Goal: Use online tool/utility: Utilize a website feature to perform a specific function

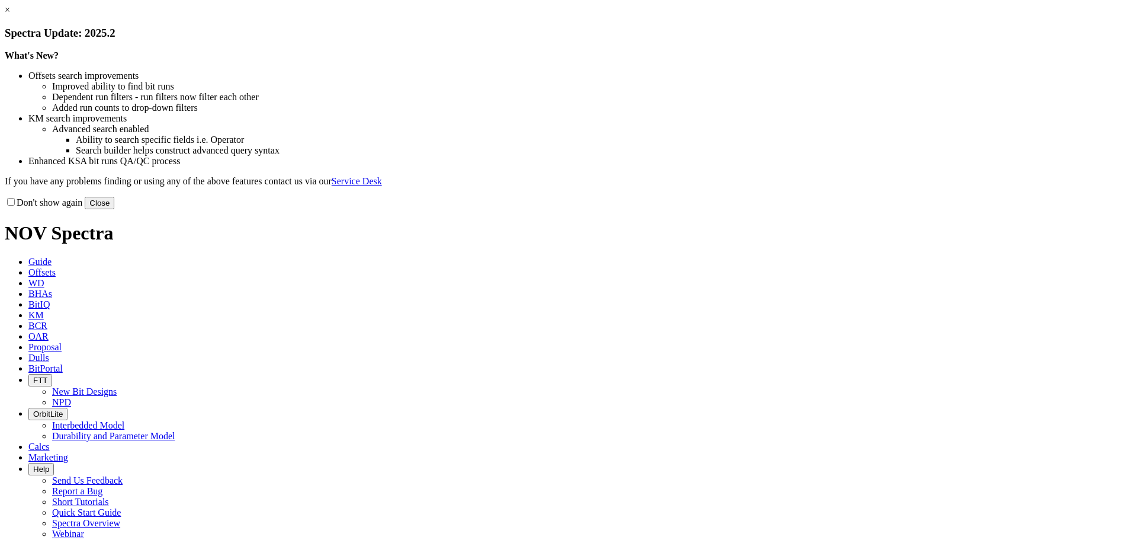
click at [114, 209] on button "Close" at bounding box center [100, 203] width 30 height 12
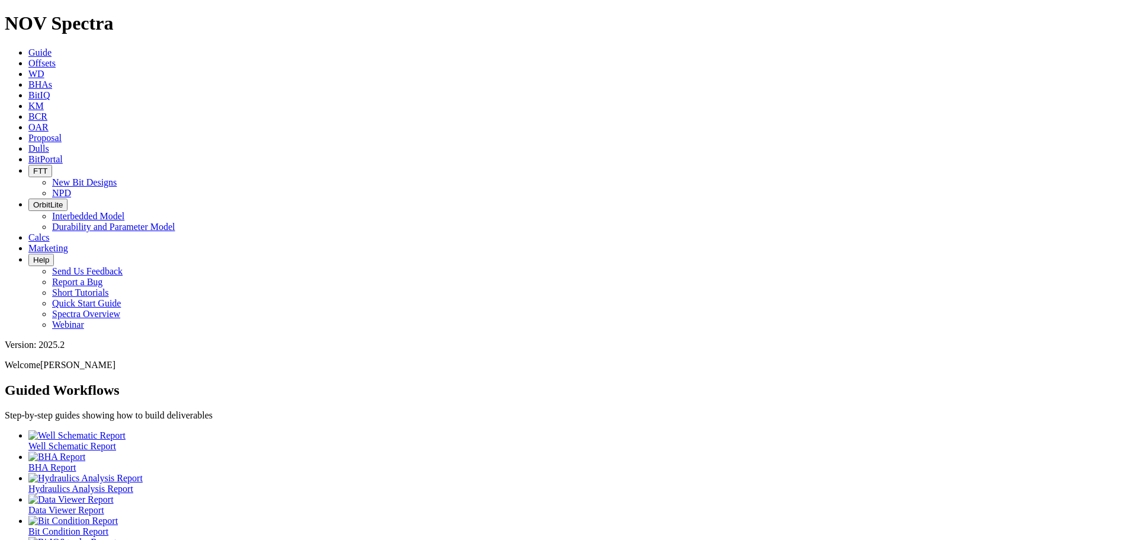
click at [50, 232] on span "Calcs" at bounding box center [38, 237] width 21 height 10
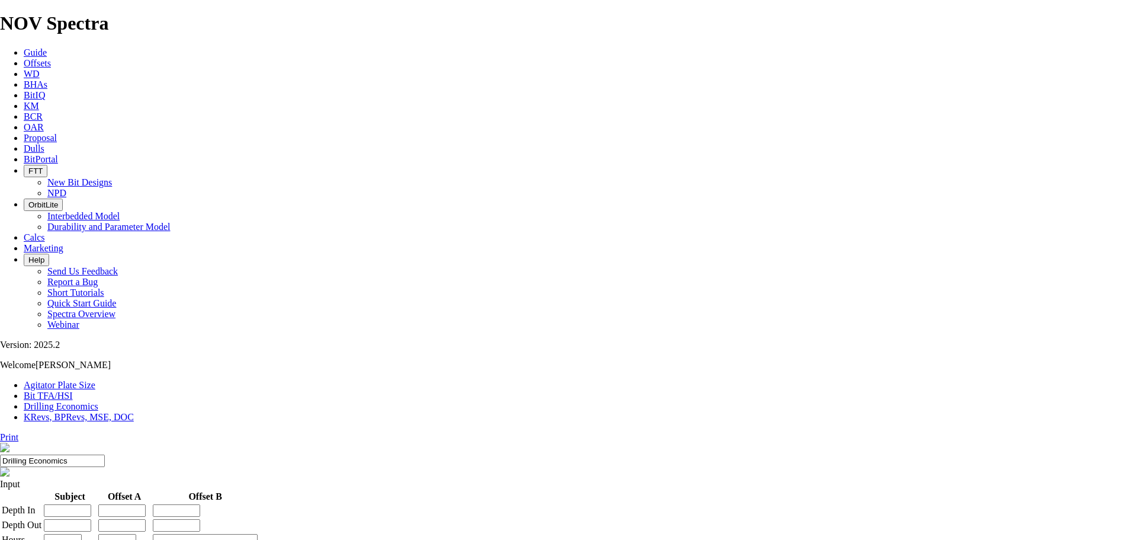
click at [73, 390] on link "Bit TFA/HSI" at bounding box center [48, 395] width 49 height 10
click at [381, 489] on div "Hole Size in mm" at bounding box center [568, 506] width 1137 height 35
click at [105, 500] on input "Hole Size" at bounding box center [52, 506] width 105 height 12
type input "12.25"
click at [105, 535] on input "Flow Rate" at bounding box center [52, 541] width 105 height 12
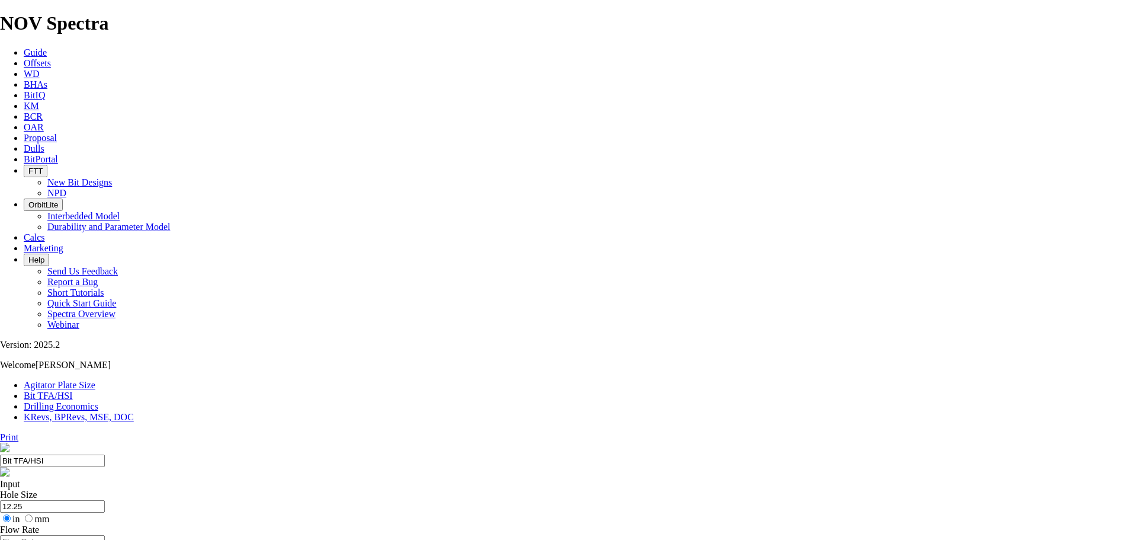
type input "1"
type input "2500"
type input "1.57"
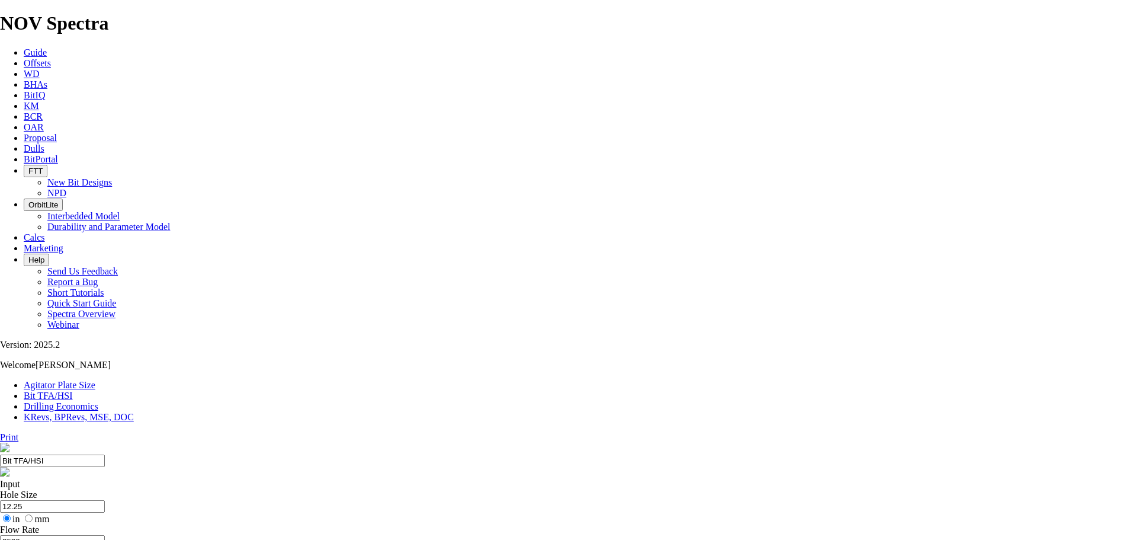
select select "number:13"
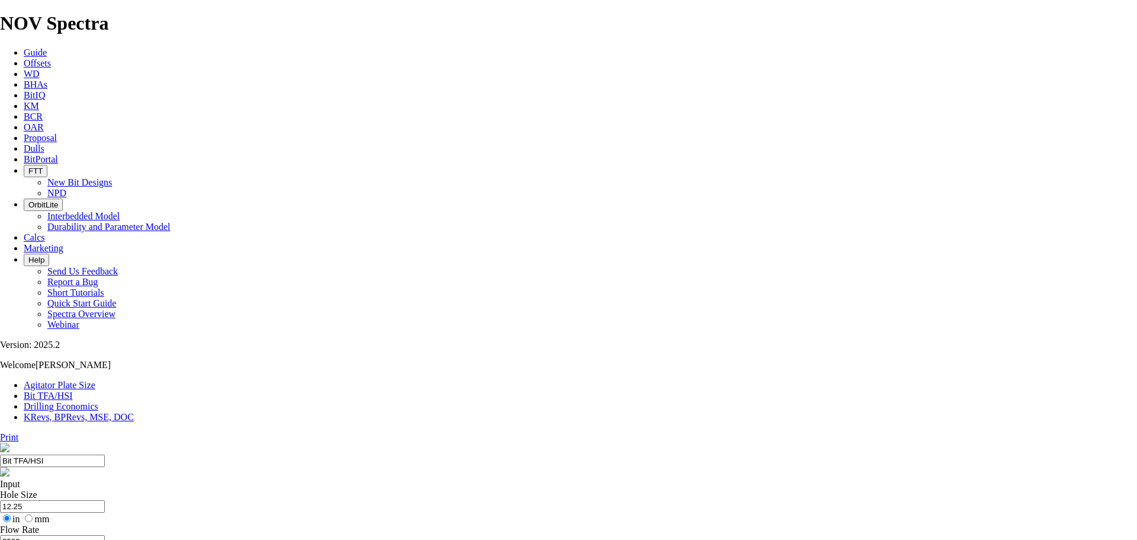
select select "number:13"
type input "8"
select select "number:0"
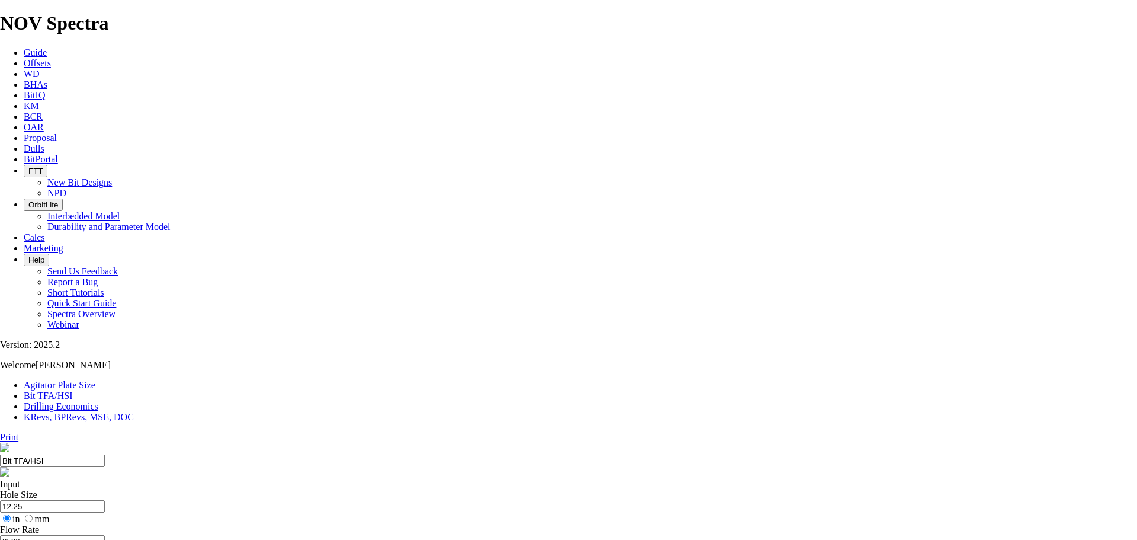
select select "number:0"
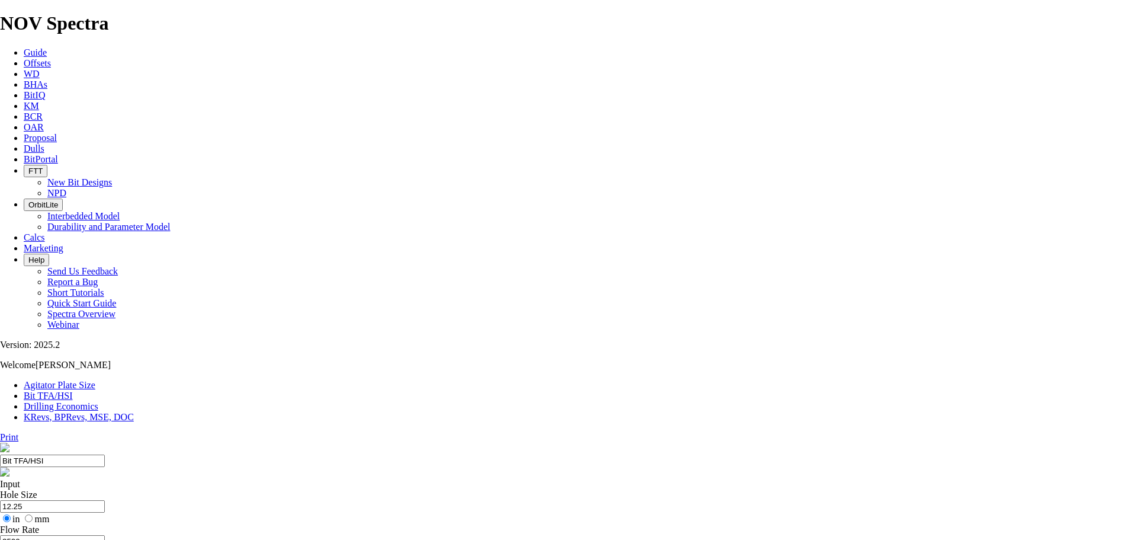
select select "number:0"
drag, startPoint x: 457, startPoint y: 311, endPoint x: 467, endPoint y: 311, distance: 10.7
type input "8"
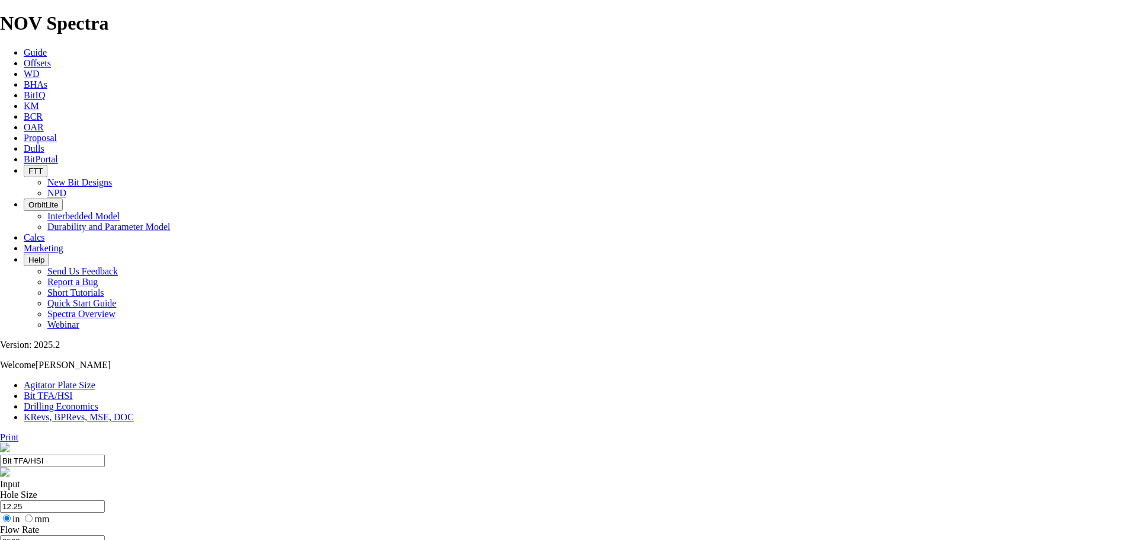
select select "number:14"
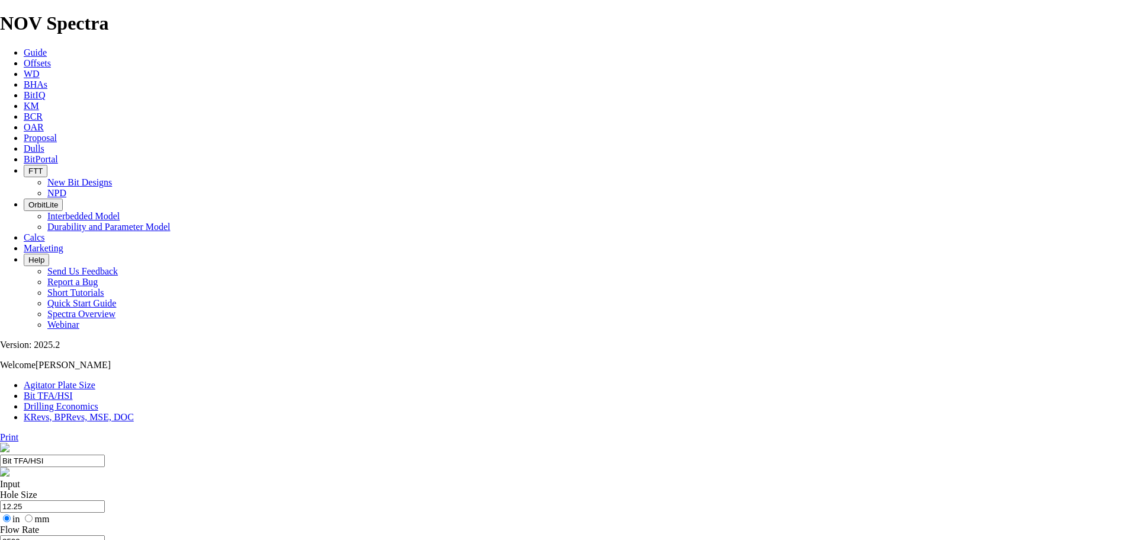
select select "number:14"
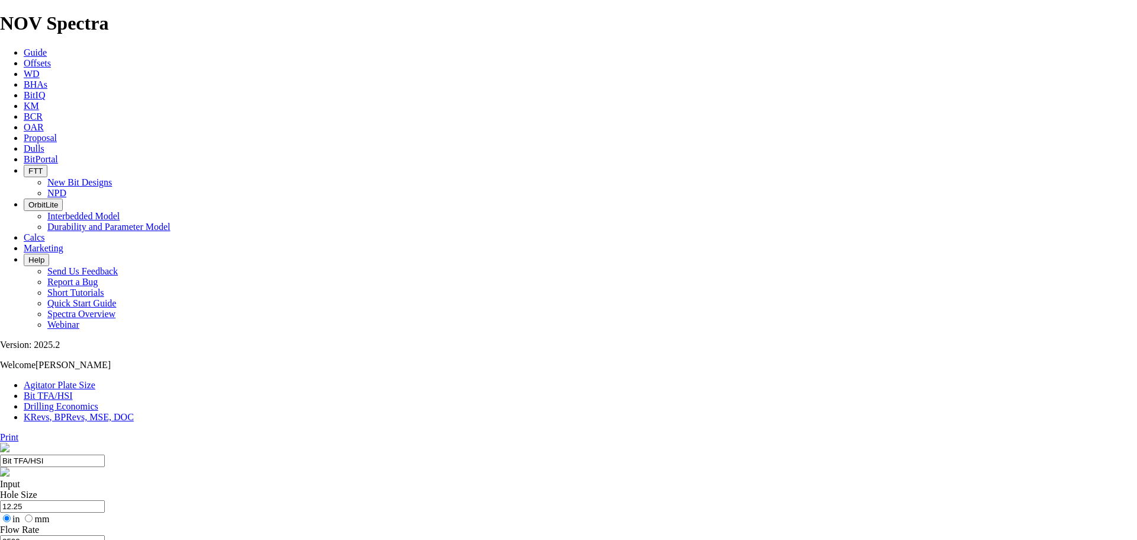
select select "number:13"
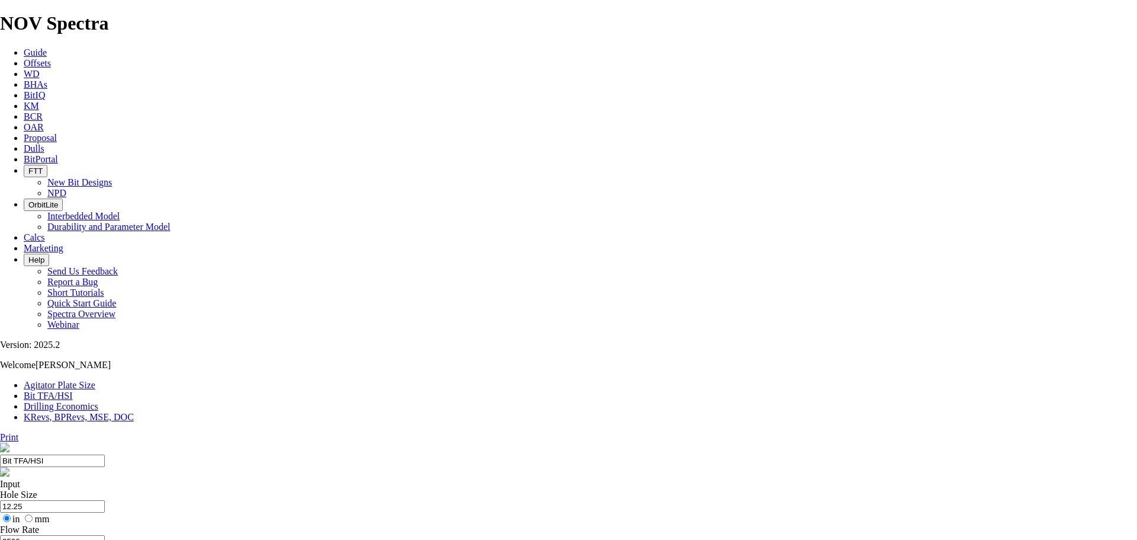
select select "number:13"
select select "number:0"
